Goal: Check status

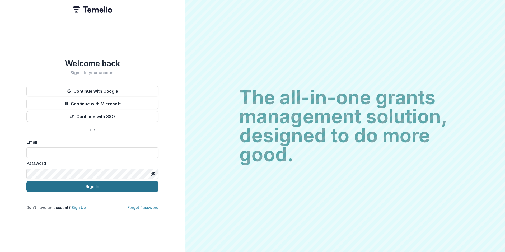
type input "**********"
click at [126, 186] on button "Sign In" at bounding box center [92, 186] width 132 height 11
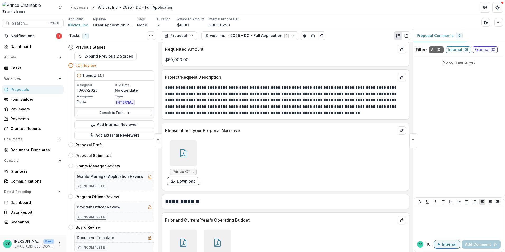
scroll to position [634, 0]
click at [185, 153] on icon at bounding box center [183, 153] width 8 height 8
